Goal: Transaction & Acquisition: Purchase product/service

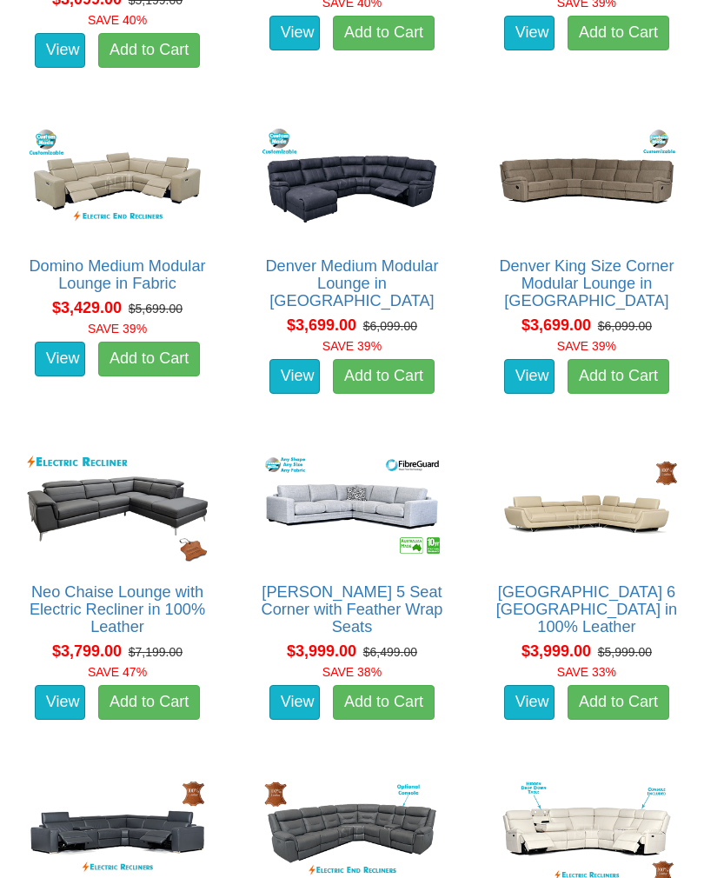
scroll to position [2759, 0]
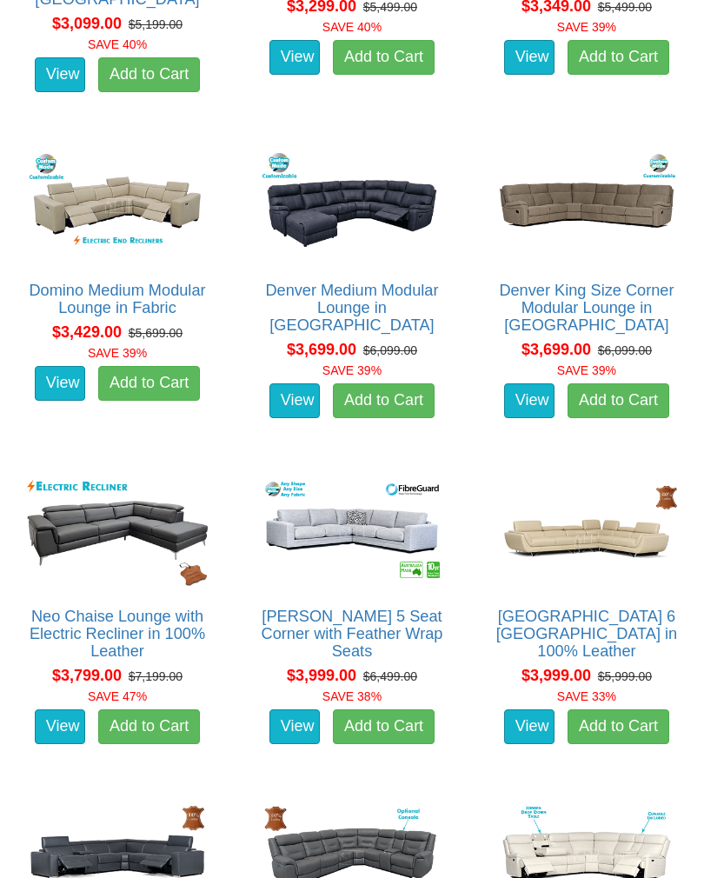
click at [359, 505] on img at bounding box center [351, 531] width 189 height 117
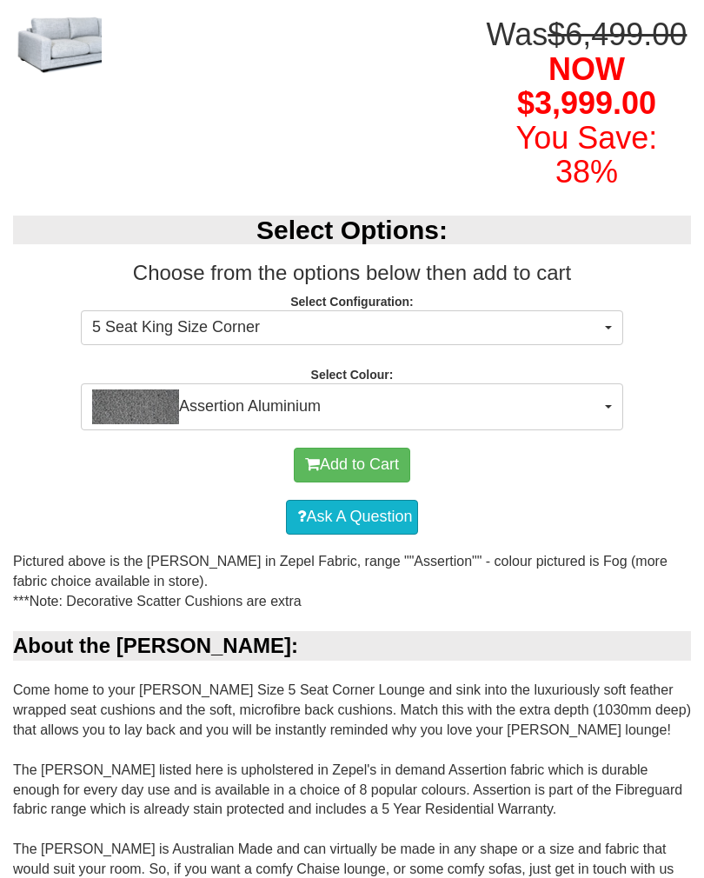
click at [614, 346] on button "5 Seat King Size Corner" at bounding box center [352, 328] width 542 height 35
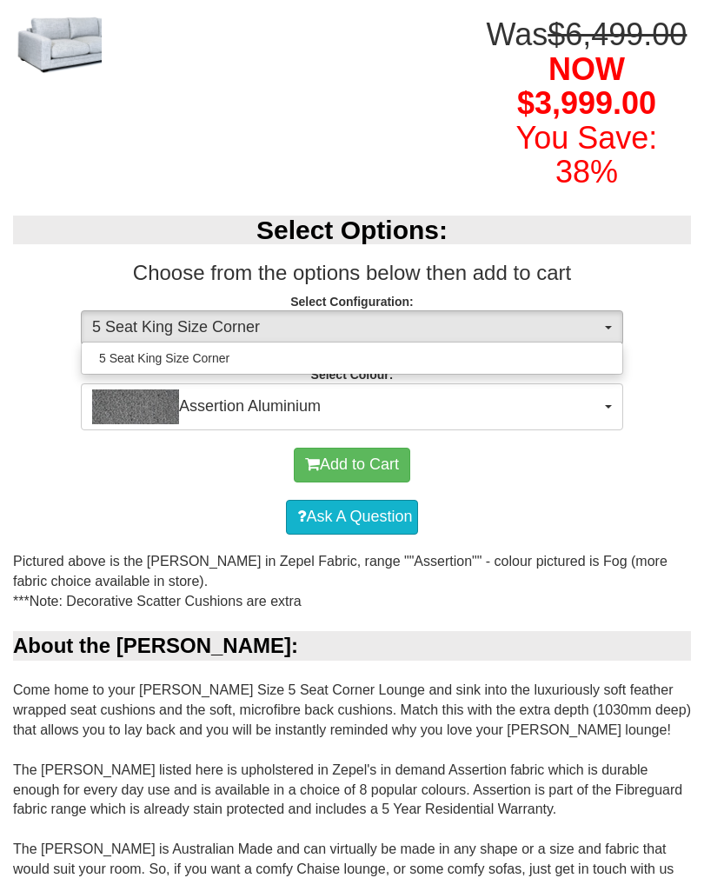
click at [615, 439] on div at bounding box center [352, 439] width 704 height 878
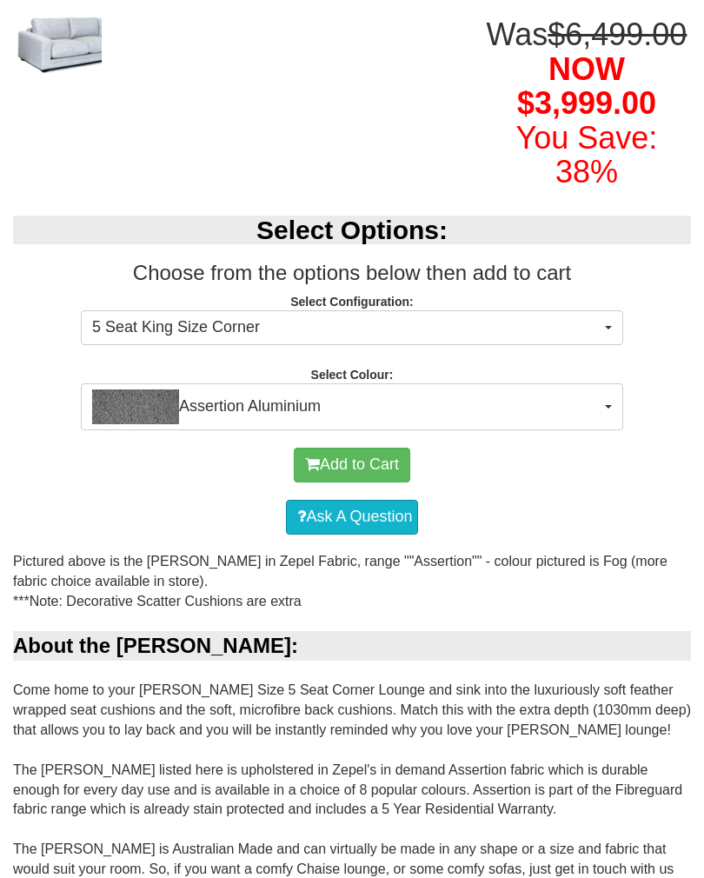
click at [611, 430] on button "Assertion Aluminium" at bounding box center [352, 406] width 542 height 47
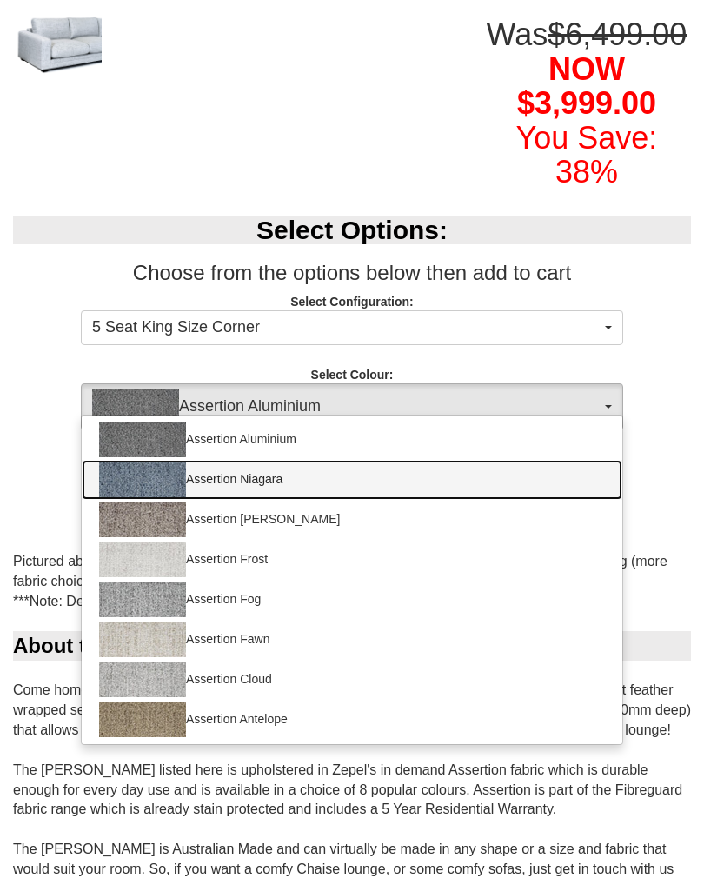
click at [137, 497] on img at bounding box center [142, 479] width 87 height 35
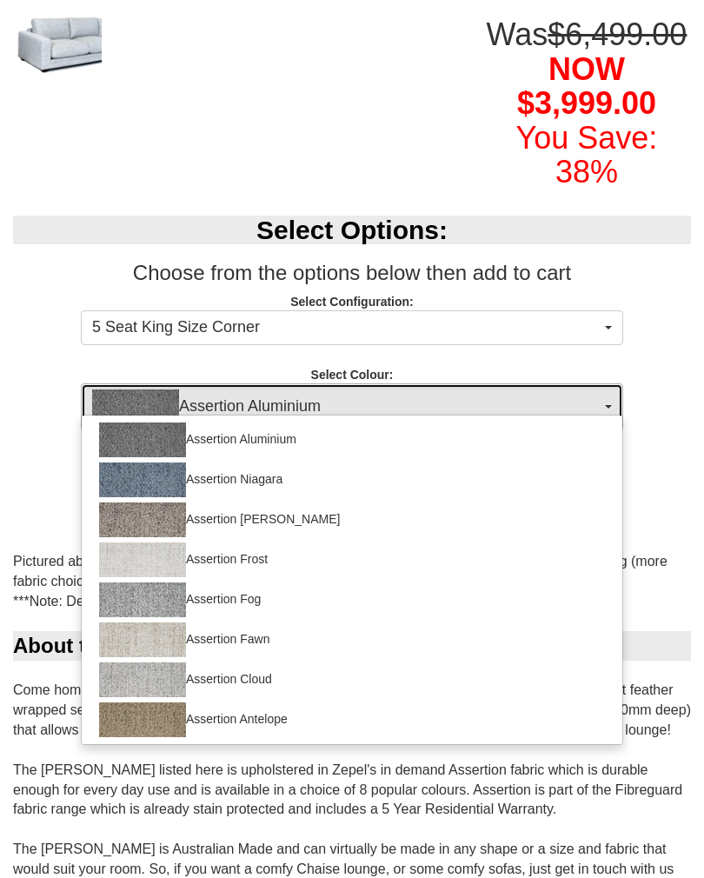
select select "1982"
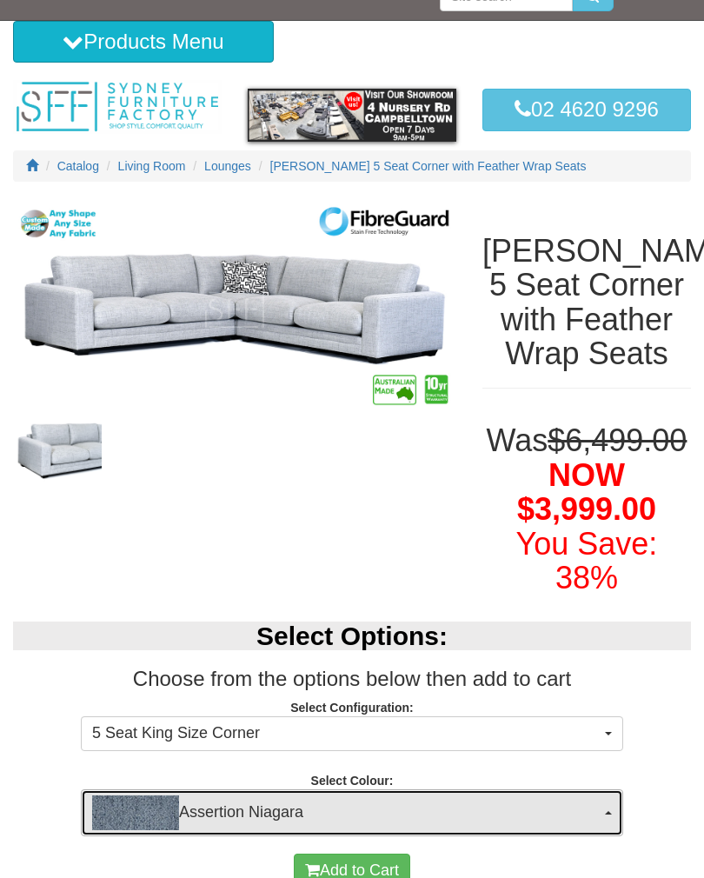
scroll to position [0, 0]
